Goal: Task Accomplishment & Management: Use online tool/utility

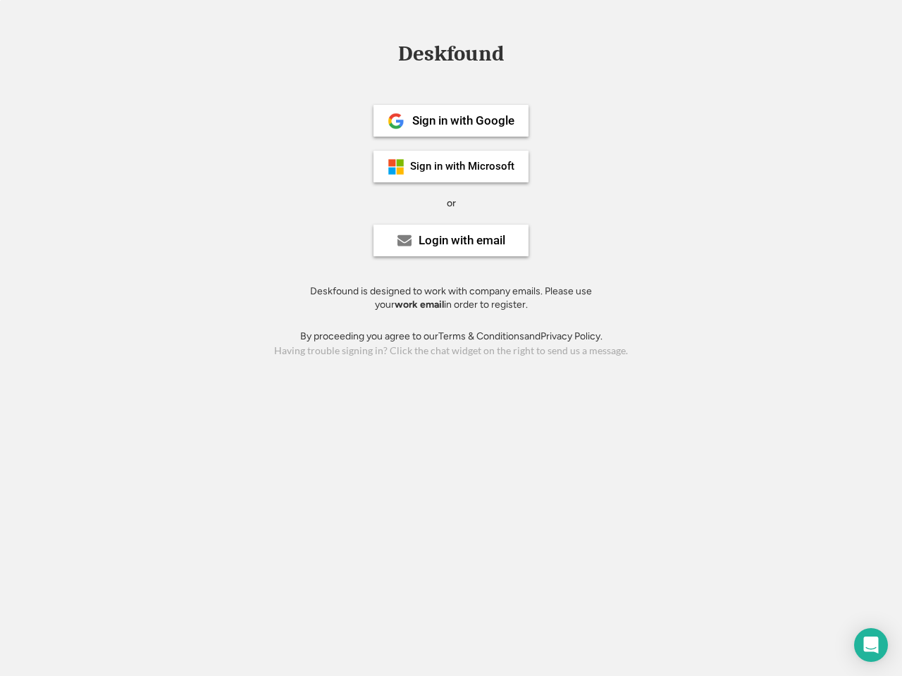
click at [451, 202] on div "or" at bounding box center [451, 204] width 9 height 14
click at [451, 56] on div "Deskfound" at bounding box center [451, 54] width 120 height 22
click at [385, 53] on div "Deskfound" at bounding box center [451, 56] width 902 height 27
click at [451, 56] on div "Deskfound" at bounding box center [451, 54] width 120 height 22
click at [451, 203] on div "or" at bounding box center [451, 204] width 9 height 14
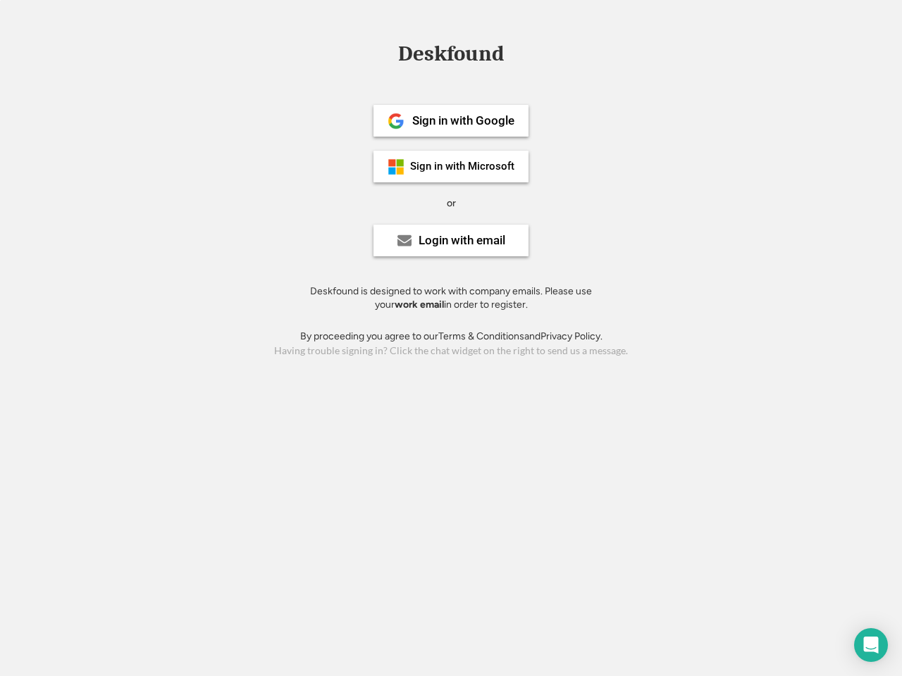
click at [451, 120] on div "Sign in with Google" at bounding box center [463, 121] width 102 height 12
click at [463, 120] on div "Sign in with Google" at bounding box center [463, 121] width 102 height 12
click at [396, 121] on img at bounding box center [396, 121] width 17 height 17
click at [451, 166] on div "Sign in with Microsoft" at bounding box center [462, 166] width 104 height 11
click at [463, 166] on div "Sign in with Microsoft" at bounding box center [462, 166] width 104 height 11
